Goal: Information Seeking & Learning: Learn about a topic

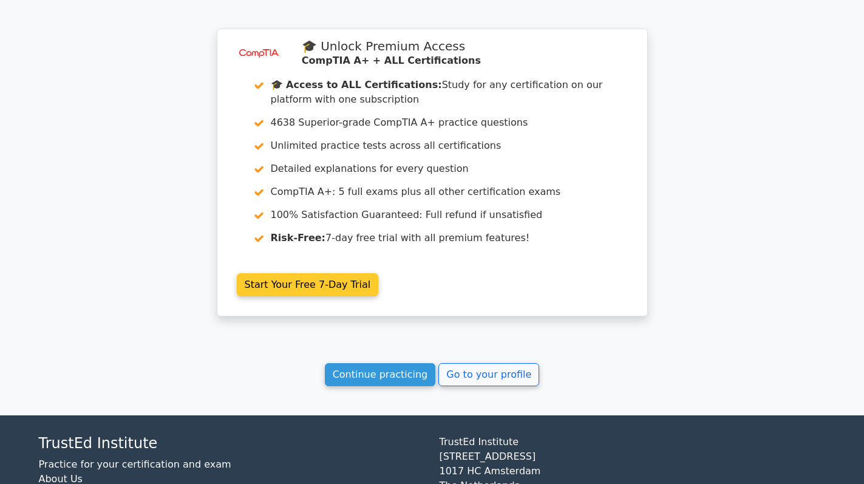
scroll to position [2792, 0]
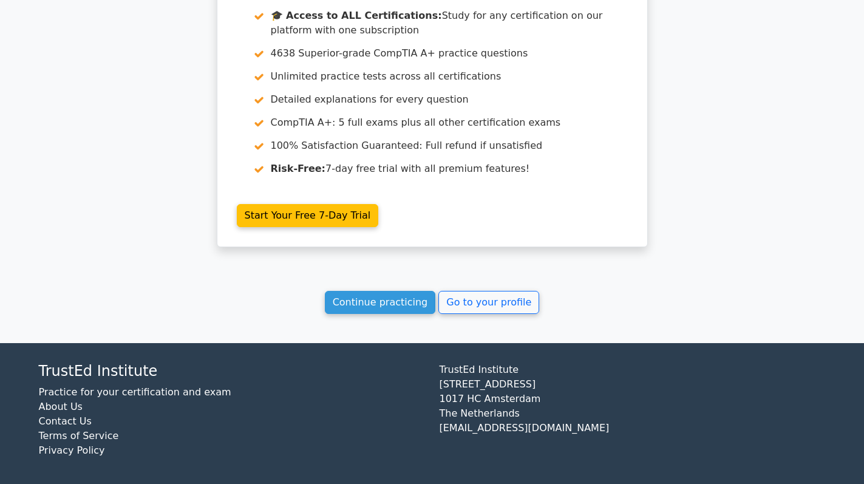
click at [359, 298] on link "Continue practicing" at bounding box center [380, 302] width 111 height 23
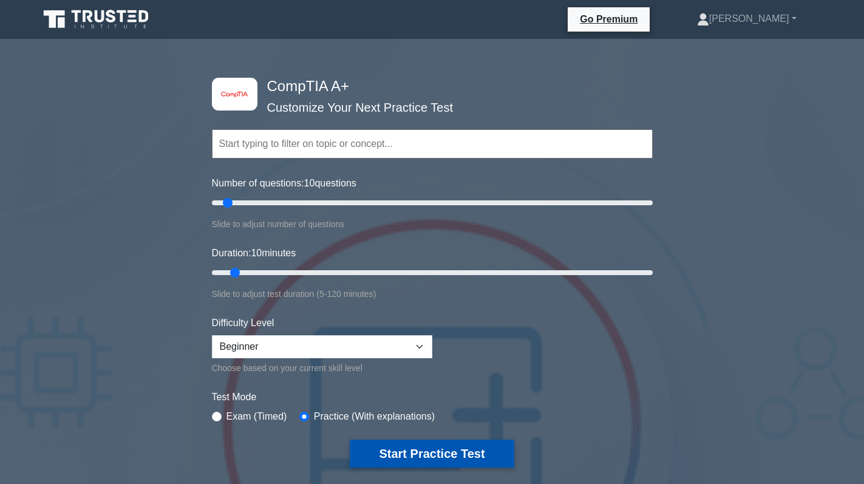
click at [422, 458] on button "Start Practice Test" at bounding box center [432, 454] width 164 height 28
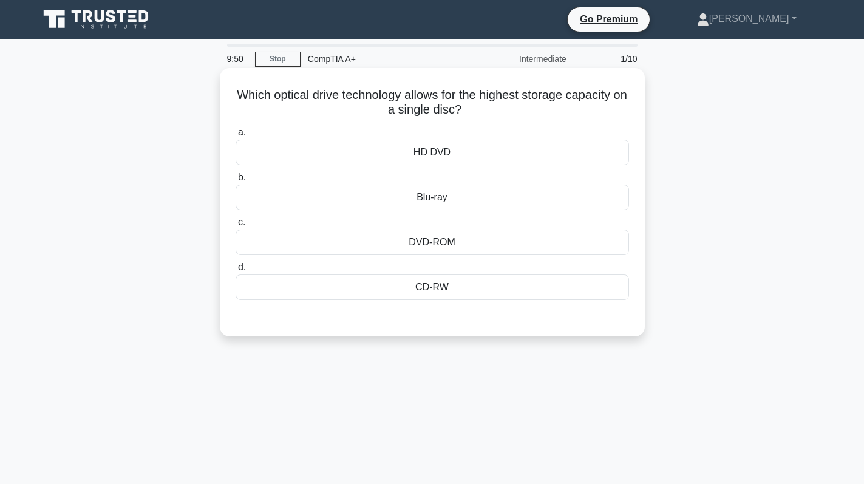
click at [506, 196] on div "Blu-ray" at bounding box center [432, 197] width 393 height 25
click at [236, 182] on input "b. Blu-ray" at bounding box center [236, 178] width 0 height 8
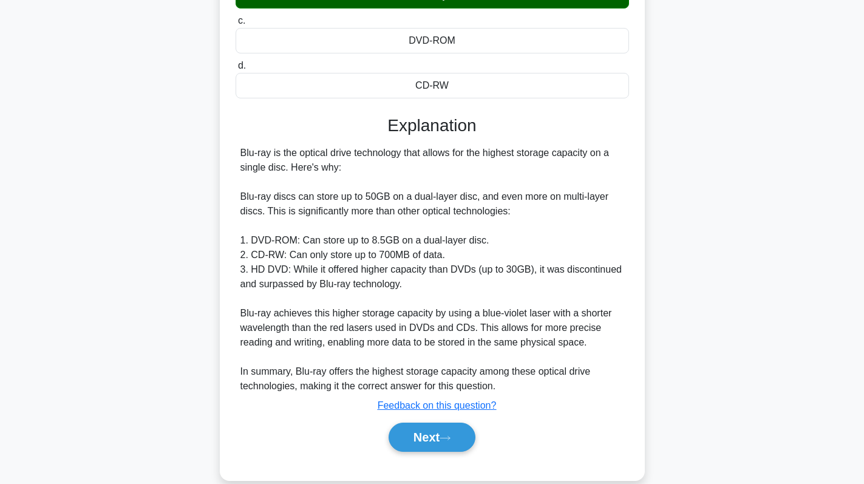
scroll to position [222, 0]
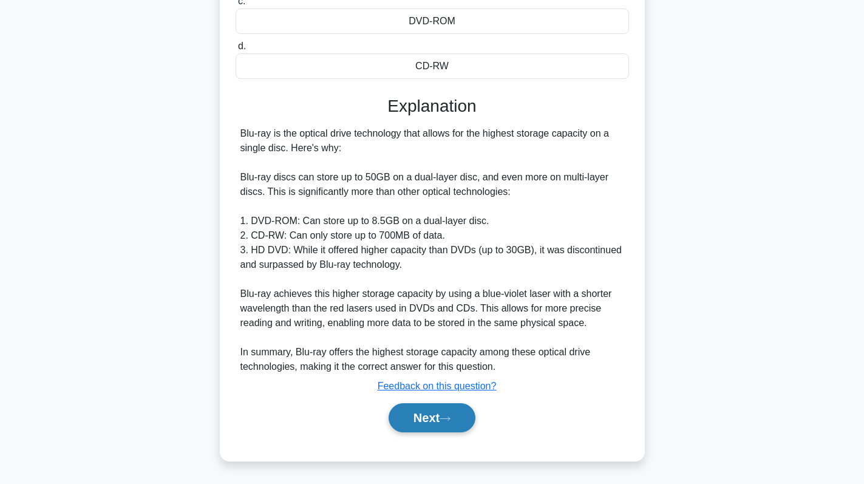
click at [424, 407] on button "Next" at bounding box center [432, 417] width 87 height 29
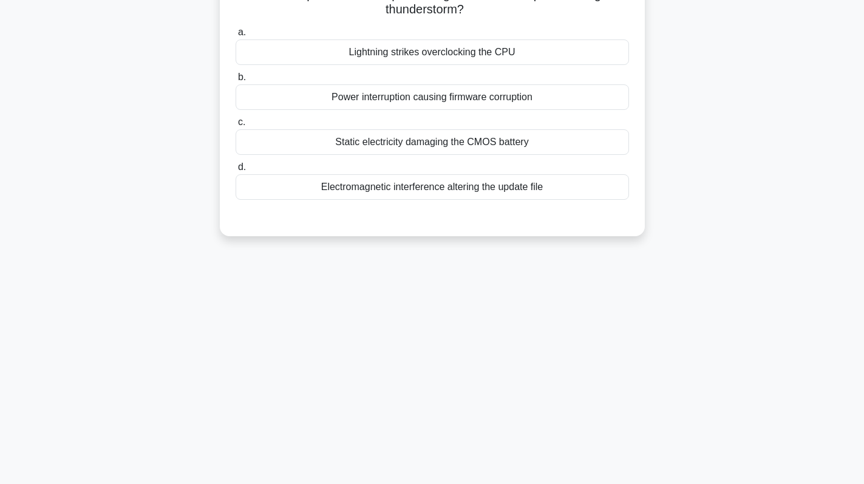
scroll to position [0, 0]
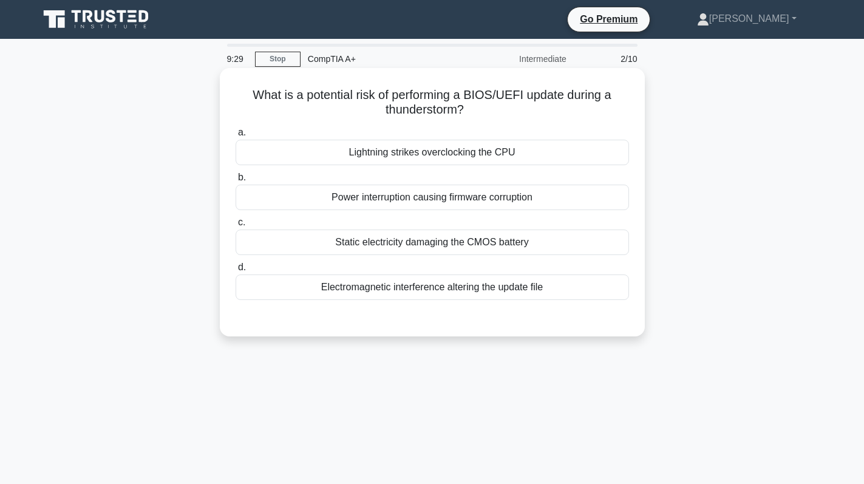
click at [476, 203] on div "Power interruption causing firmware corruption" at bounding box center [432, 197] width 393 height 25
click at [236, 182] on input "b. Power interruption causing firmware corruption" at bounding box center [236, 178] width 0 height 8
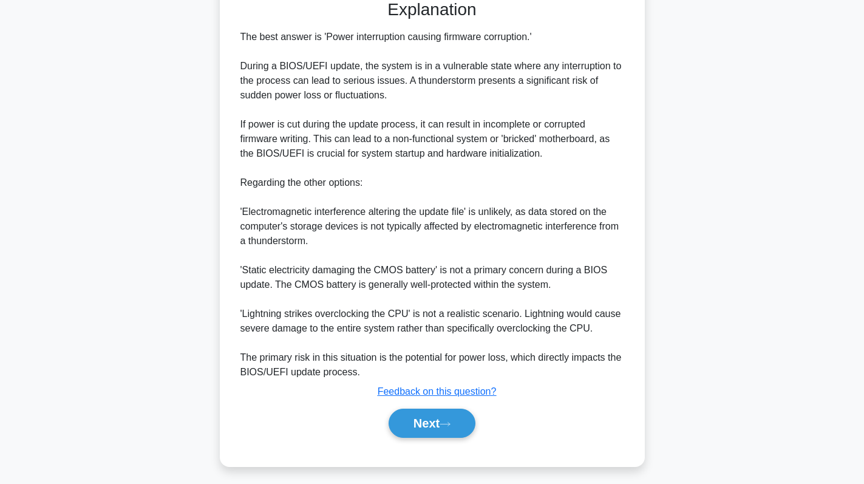
scroll to position [324, 0]
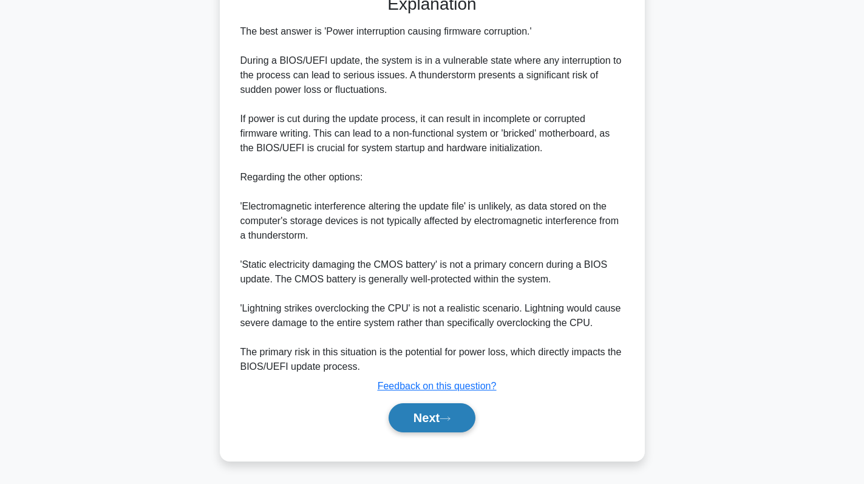
click at [423, 418] on button "Next" at bounding box center [432, 417] width 87 height 29
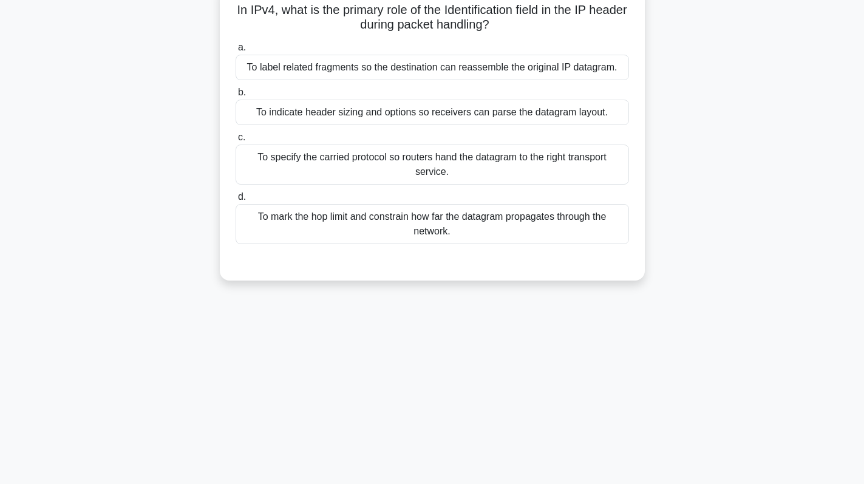
scroll to position [0, 0]
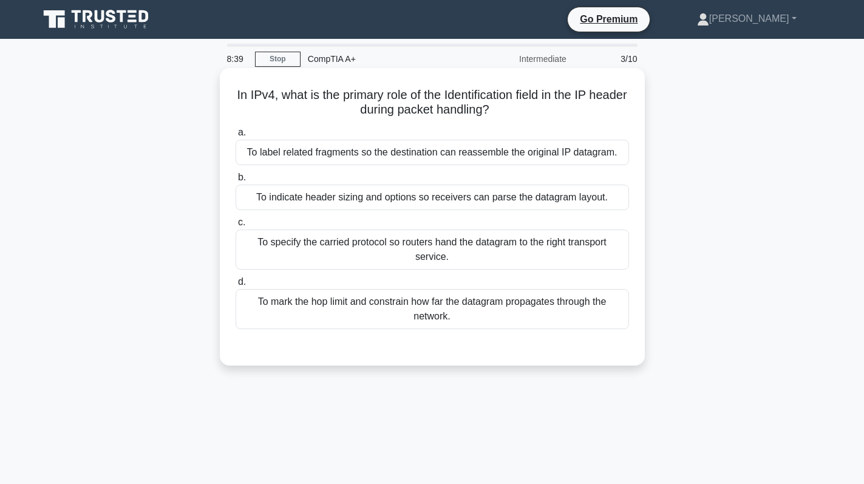
click at [424, 166] on div "a. To label related fragments so the destination can reassemble the original IP…" at bounding box center [432, 227] width 408 height 209
click at [433, 144] on div "To label related fragments so the destination can reassemble the original IP da…" at bounding box center [432, 152] width 393 height 25
click at [236, 137] on input "a. To label related fragments so the destination can reassemble the original IP…" at bounding box center [236, 133] width 0 height 8
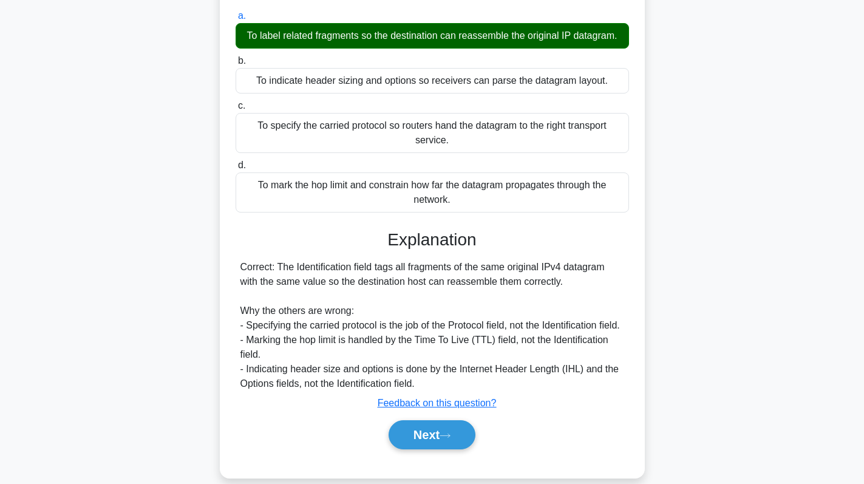
scroll to position [172, 0]
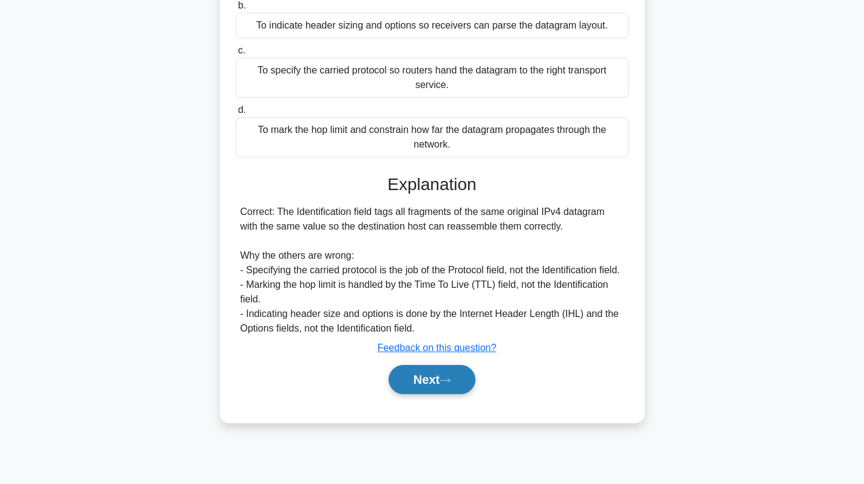
click at [405, 394] on button "Next" at bounding box center [432, 379] width 87 height 29
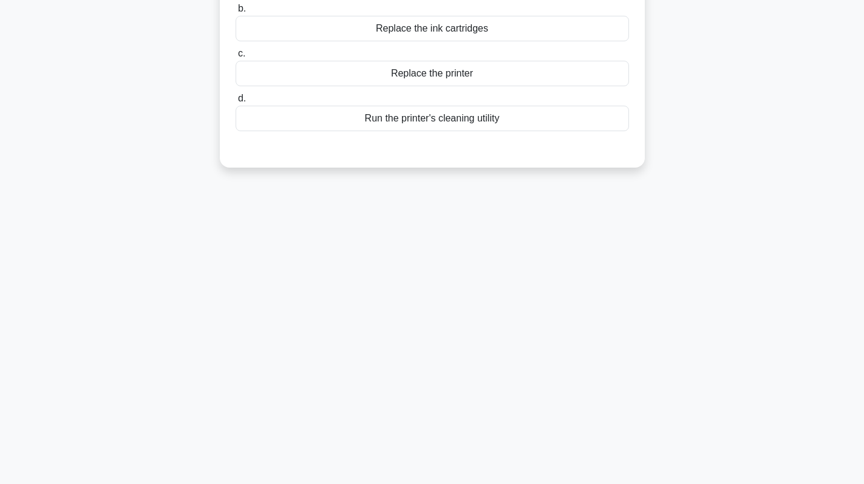
scroll to position [0, 0]
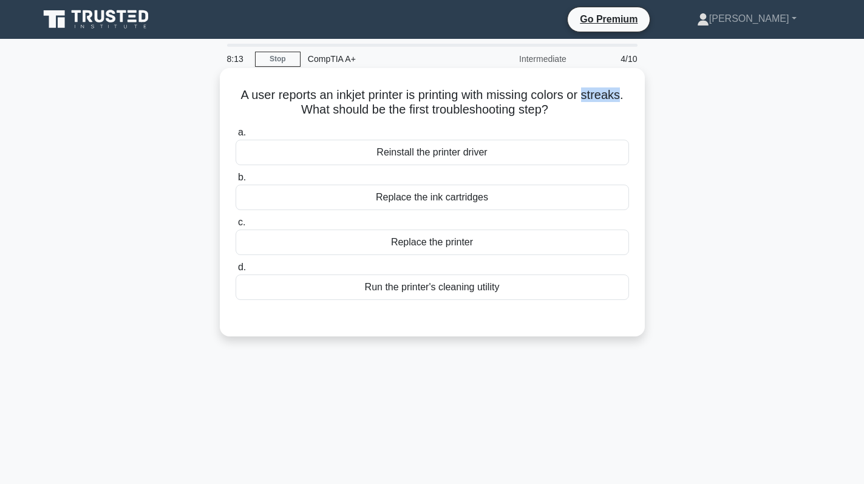
drag, startPoint x: 273, startPoint y: 110, endPoint x: 311, endPoint y: 110, distance: 38.2
click at [311, 110] on h5 "A user reports an inkjet printer is printing with missing colors or streaks. Wh…" at bounding box center [432, 102] width 396 height 30
copy h5 "streaks"
click at [499, 289] on div "Run the printer's cleaning utility" at bounding box center [432, 286] width 393 height 25
click at [236, 271] on input "d. Run the printer's cleaning utility" at bounding box center [236, 267] width 0 height 8
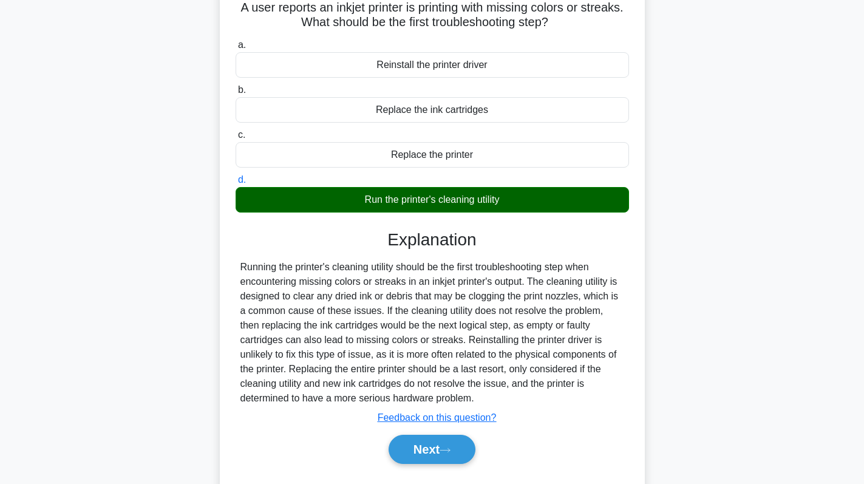
scroll to position [172, 0]
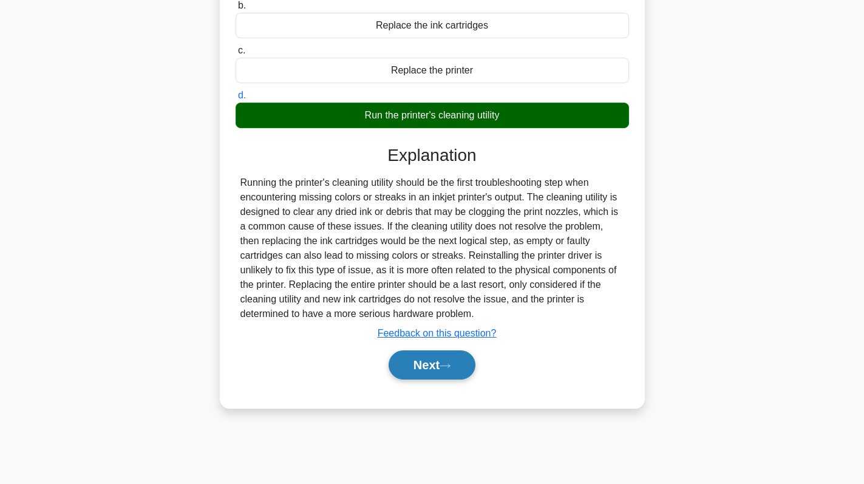
click at [420, 359] on button "Next" at bounding box center [432, 364] width 87 height 29
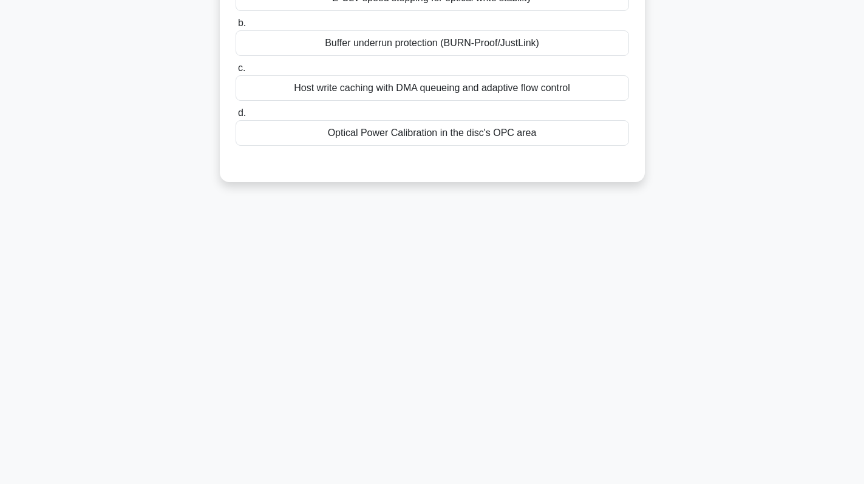
scroll to position [0, 0]
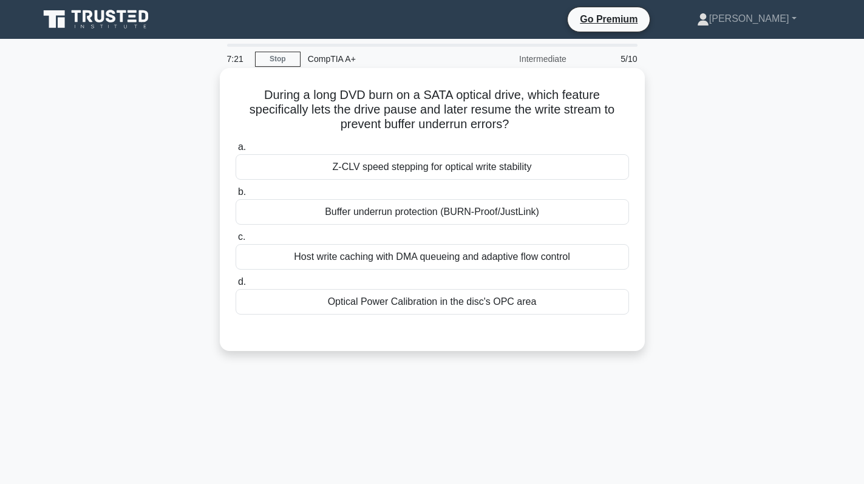
click at [504, 207] on div "Buffer underrun protection (BURN-Proof/JustLink)" at bounding box center [432, 211] width 393 height 25
click at [236, 196] on input "b. Buffer underrun protection (BURN-Proof/JustLink)" at bounding box center [236, 192] width 0 height 8
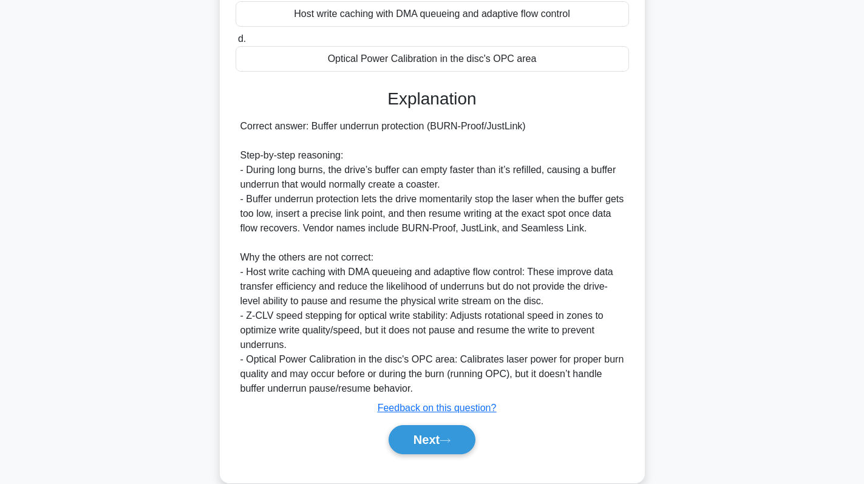
scroll to position [265, 0]
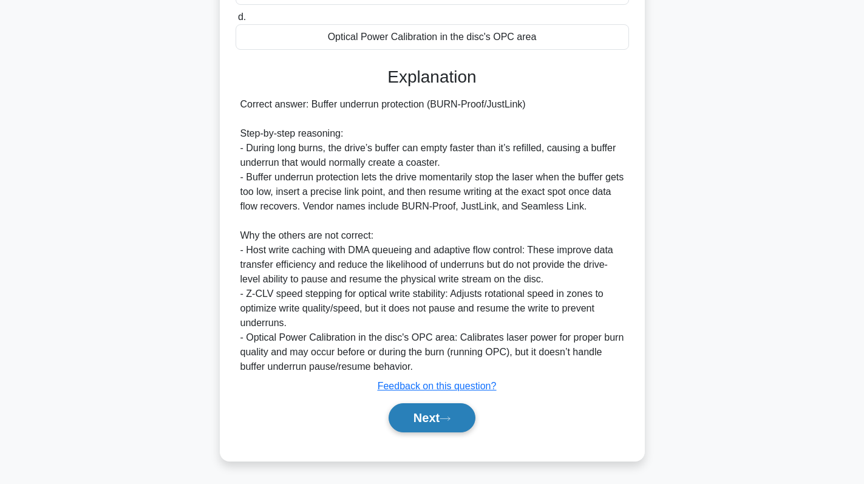
click at [447, 408] on button "Next" at bounding box center [432, 417] width 87 height 29
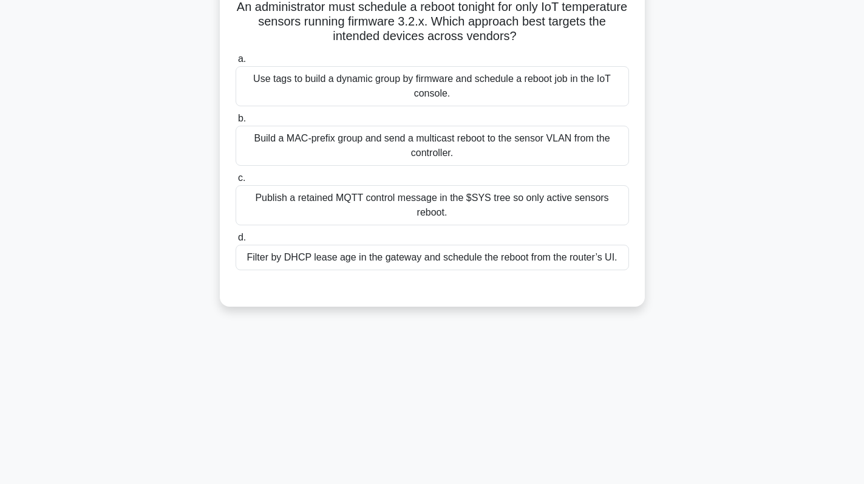
scroll to position [0, 0]
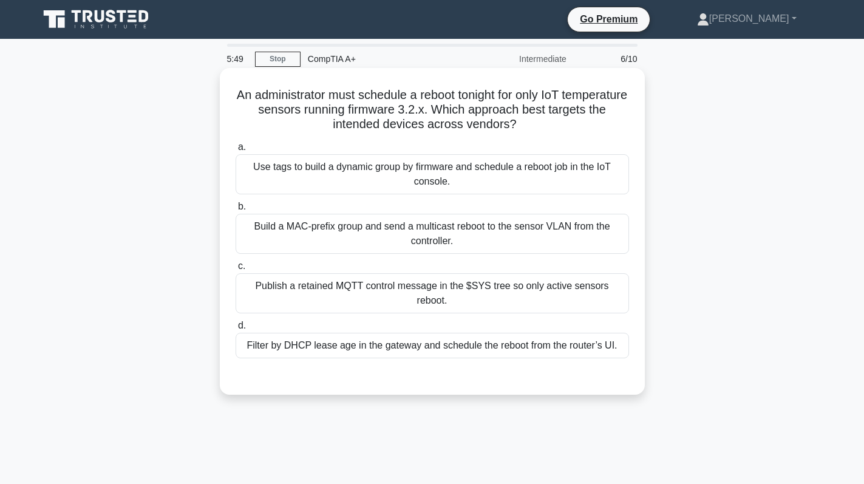
click at [372, 290] on div "Publish a retained MQTT control message in the $SYS tree so only active sensors…" at bounding box center [432, 293] width 393 height 40
click at [236, 270] on input "c. Publish a retained MQTT control message in the $SYS tree so only active sens…" at bounding box center [236, 266] width 0 height 8
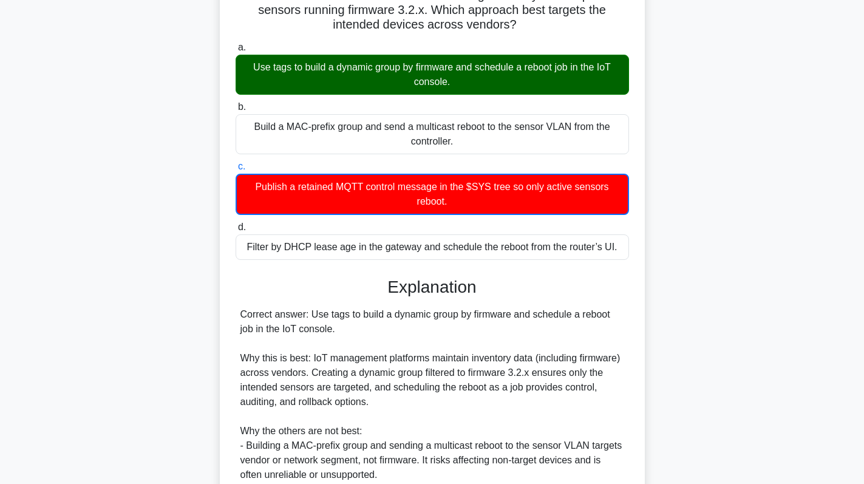
scroll to position [296, 0]
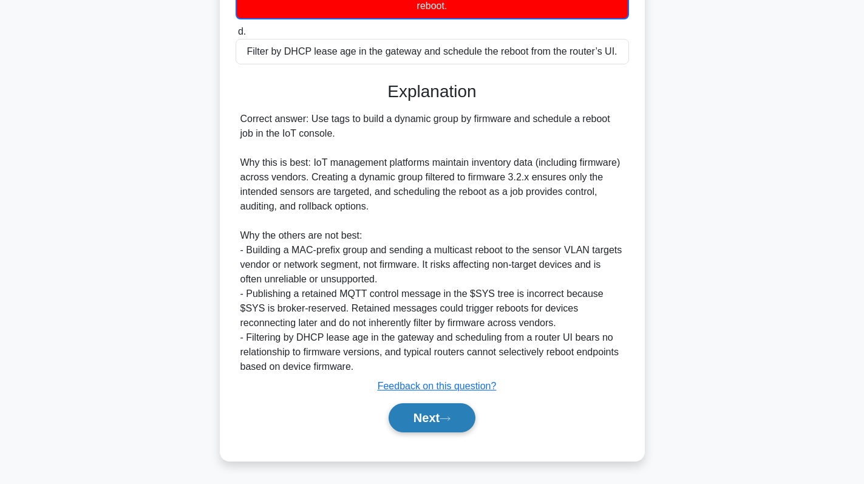
click at [444, 411] on button "Next" at bounding box center [432, 417] width 87 height 29
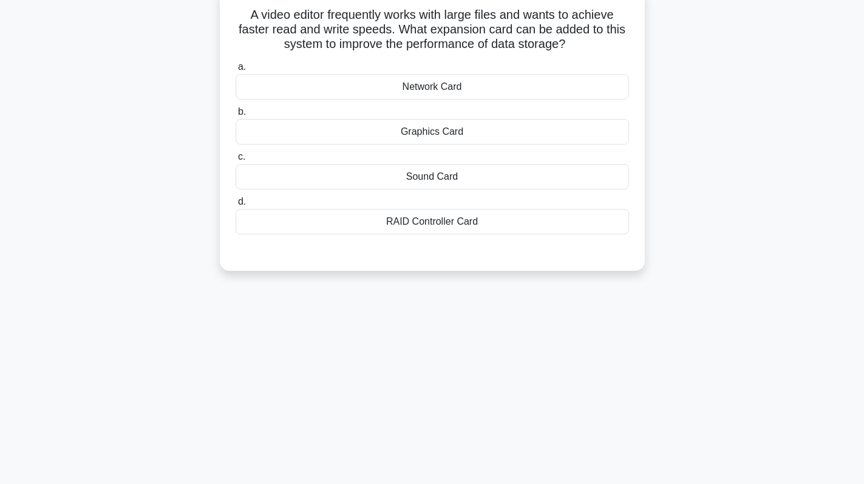
scroll to position [0, 0]
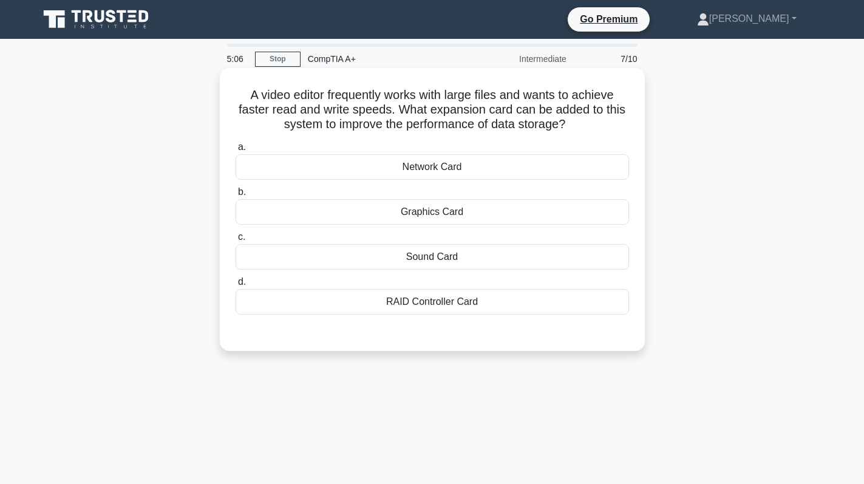
click at [443, 304] on div "RAID Controller Card" at bounding box center [432, 301] width 393 height 25
click at [236, 286] on input "d. RAID Controller Card" at bounding box center [236, 282] width 0 height 8
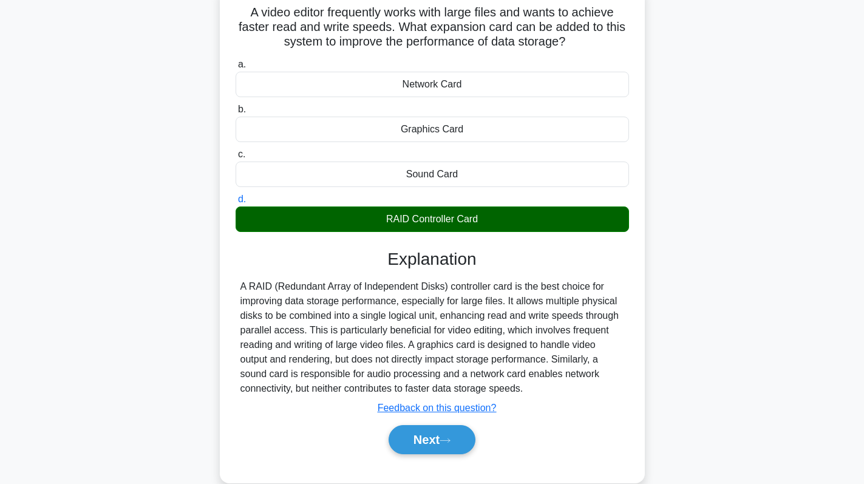
scroll to position [172, 0]
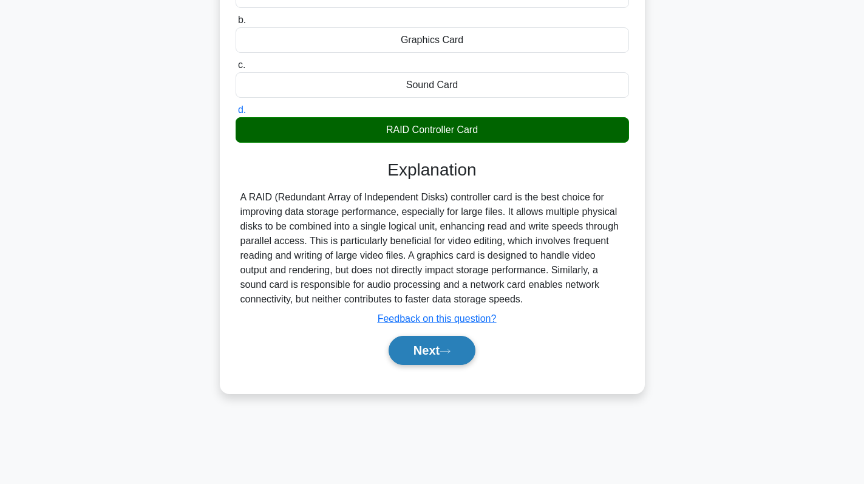
click at [429, 346] on button "Next" at bounding box center [432, 350] width 87 height 29
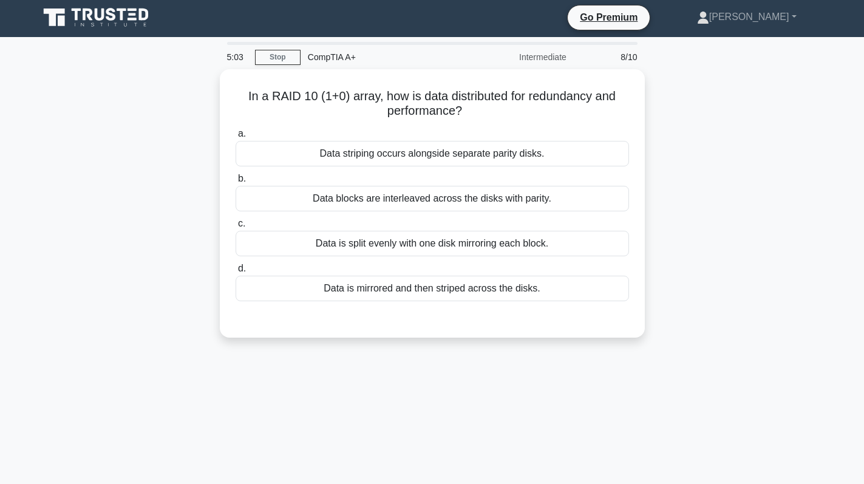
scroll to position [0, 0]
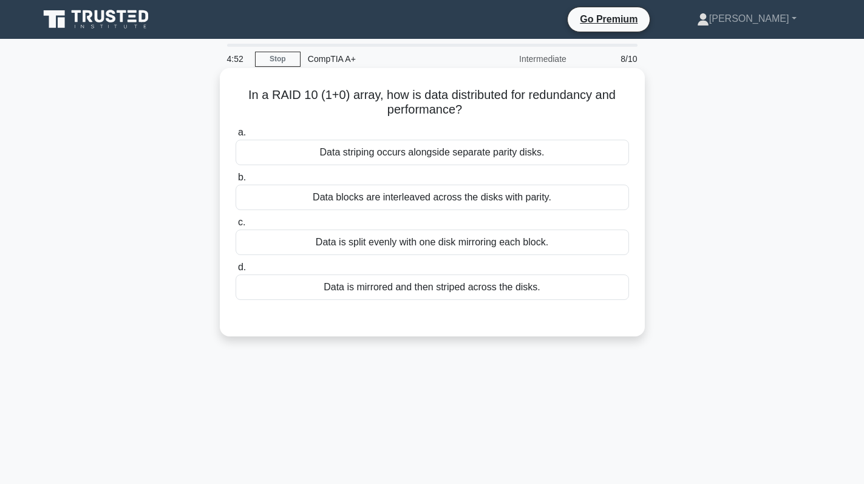
click at [515, 149] on div "Data striping occurs alongside separate parity disks." at bounding box center [432, 152] width 393 height 25
click at [236, 137] on input "a. Data striping occurs alongside separate parity disks." at bounding box center [236, 133] width 0 height 8
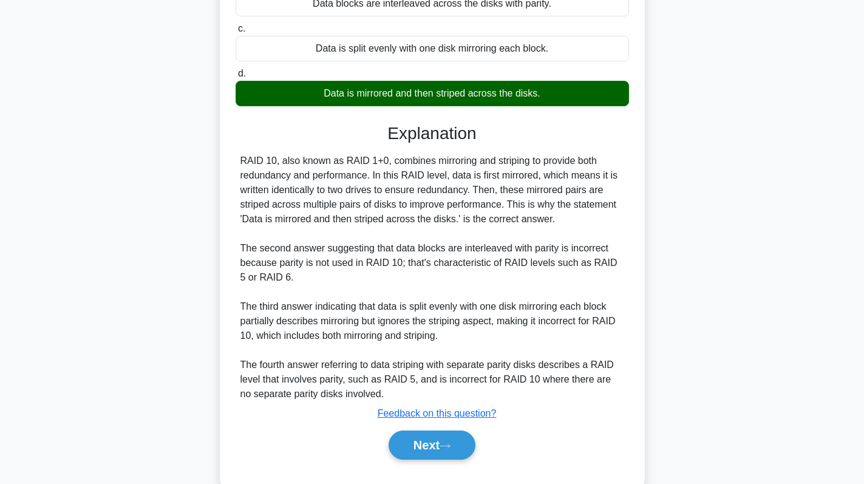
scroll to position [223, 0]
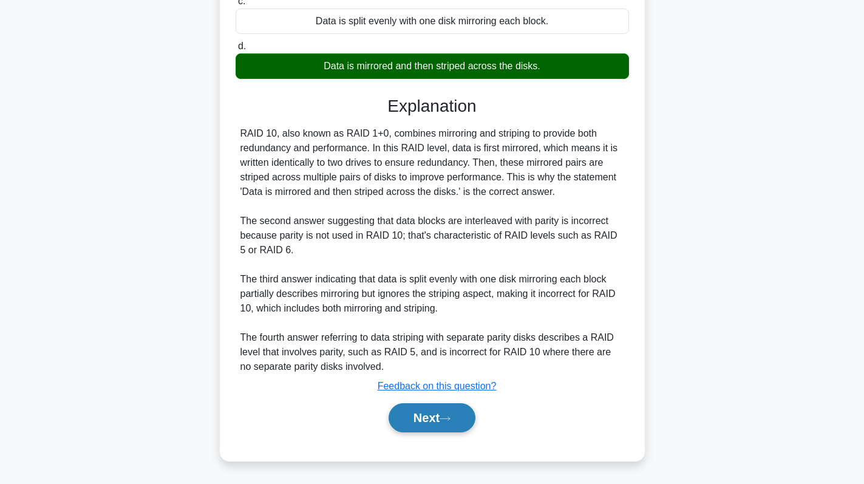
click at [426, 417] on button "Next" at bounding box center [432, 417] width 87 height 29
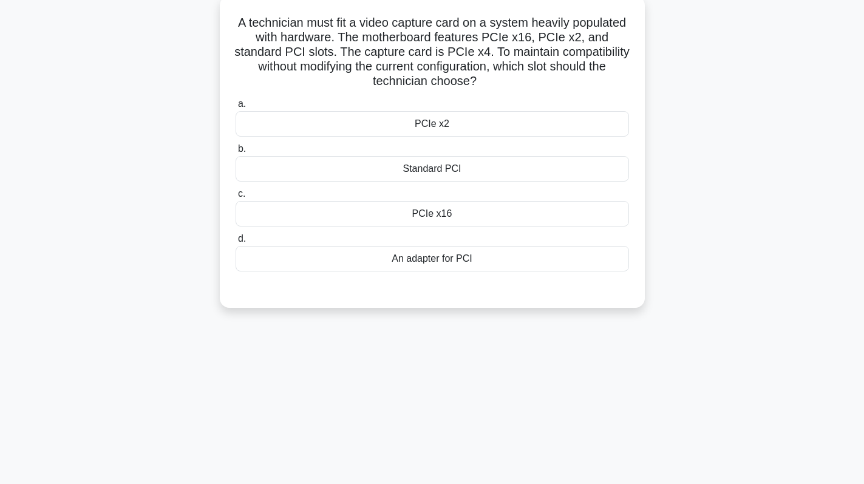
scroll to position [0, 0]
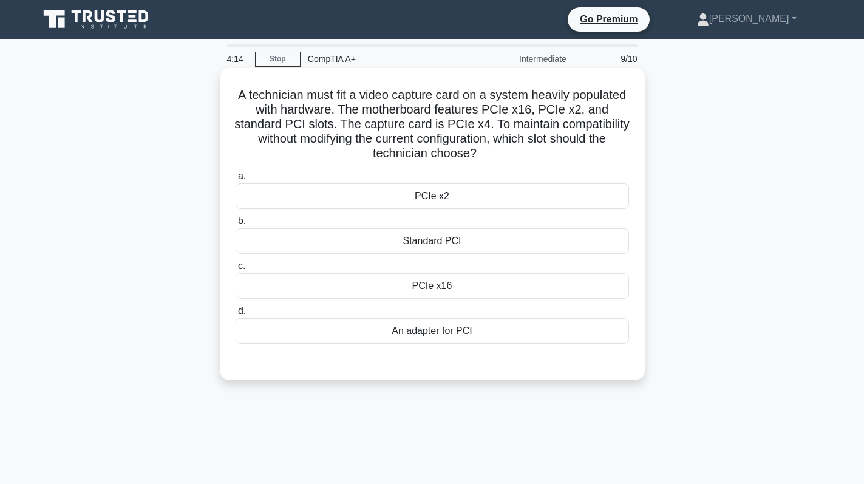
click at [523, 226] on label "b. Standard PCI" at bounding box center [432, 234] width 393 height 40
click at [236, 225] on input "b. Standard PCI" at bounding box center [236, 221] width 0 height 8
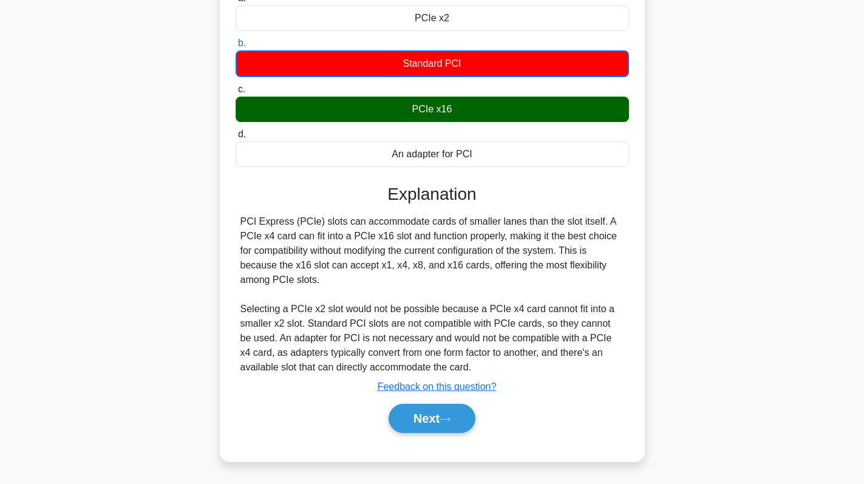
scroll to position [179, 0]
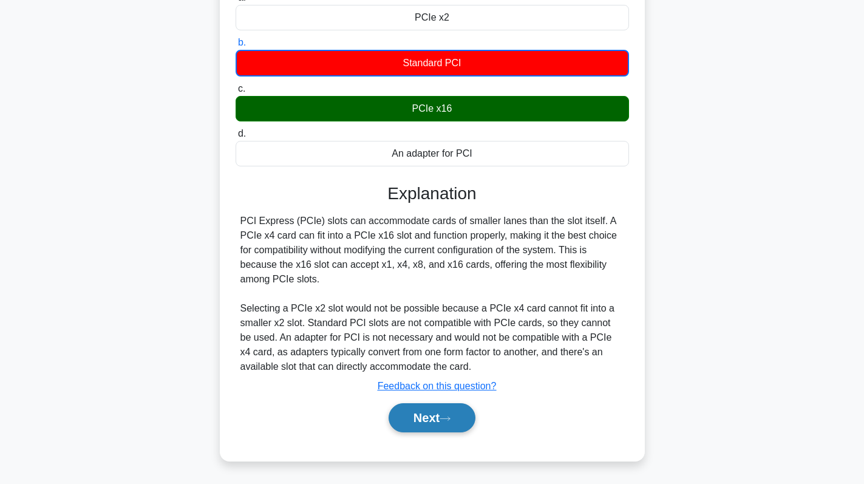
click at [414, 416] on button "Next" at bounding box center [432, 417] width 87 height 29
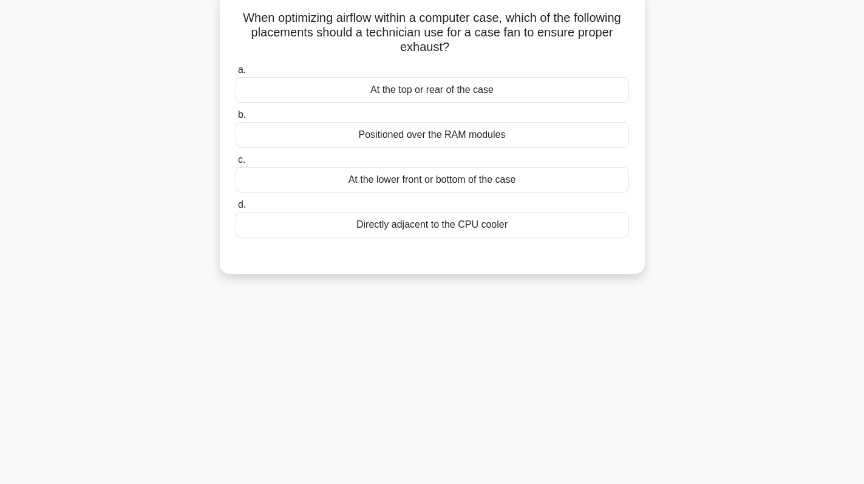
scroll to position [0, 0]
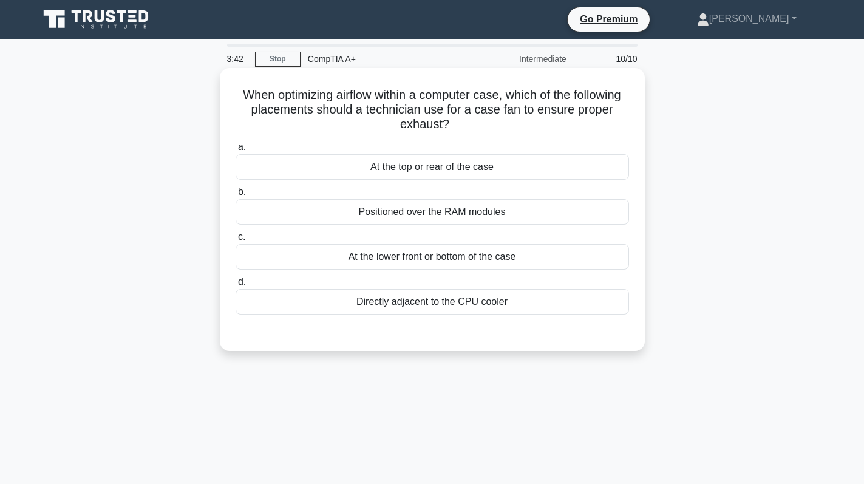
click at [498, 170] on div "At the top or rear of the case" at bounding box center [432, 166] width 393 height 25
click at [236, 151] on input "a. At the top or rear of the case" at bounding box center [236, 147] width 0 height 8
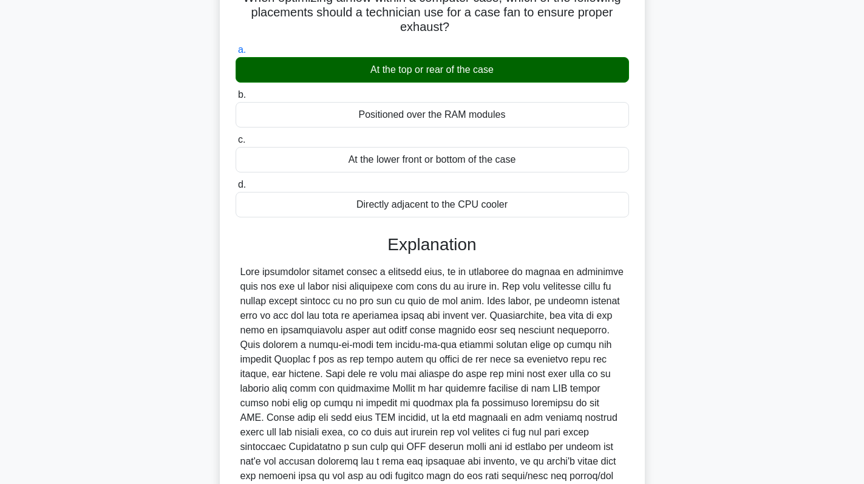
scroll to position [207, 0]
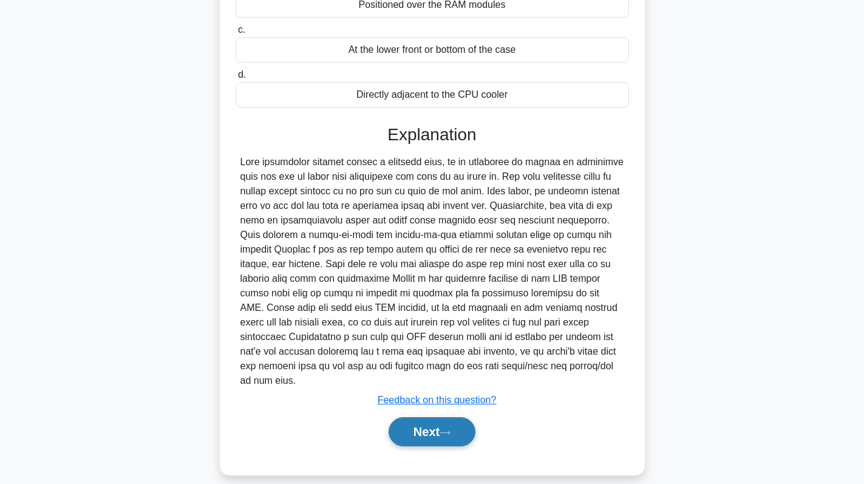
click at [427, 421] on button "Next" at bounding box center [432, 431] width 87 height 29
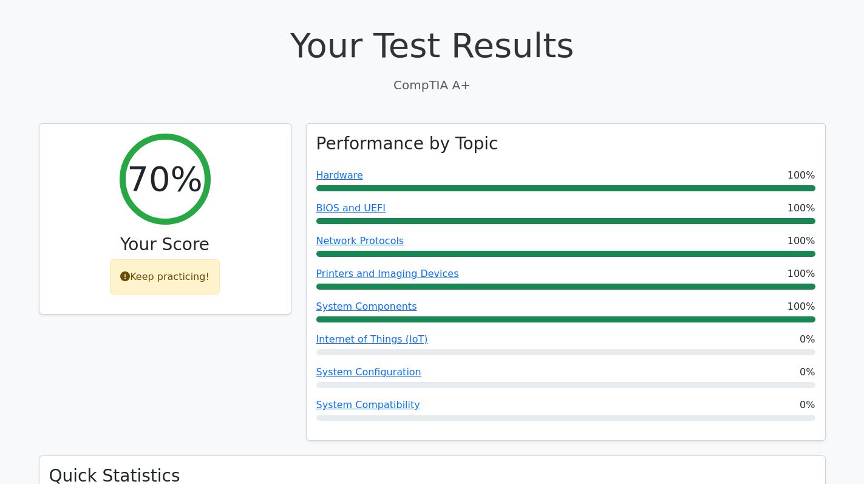
scroll to position [364, 0]
